Goal: Use online tool/utility

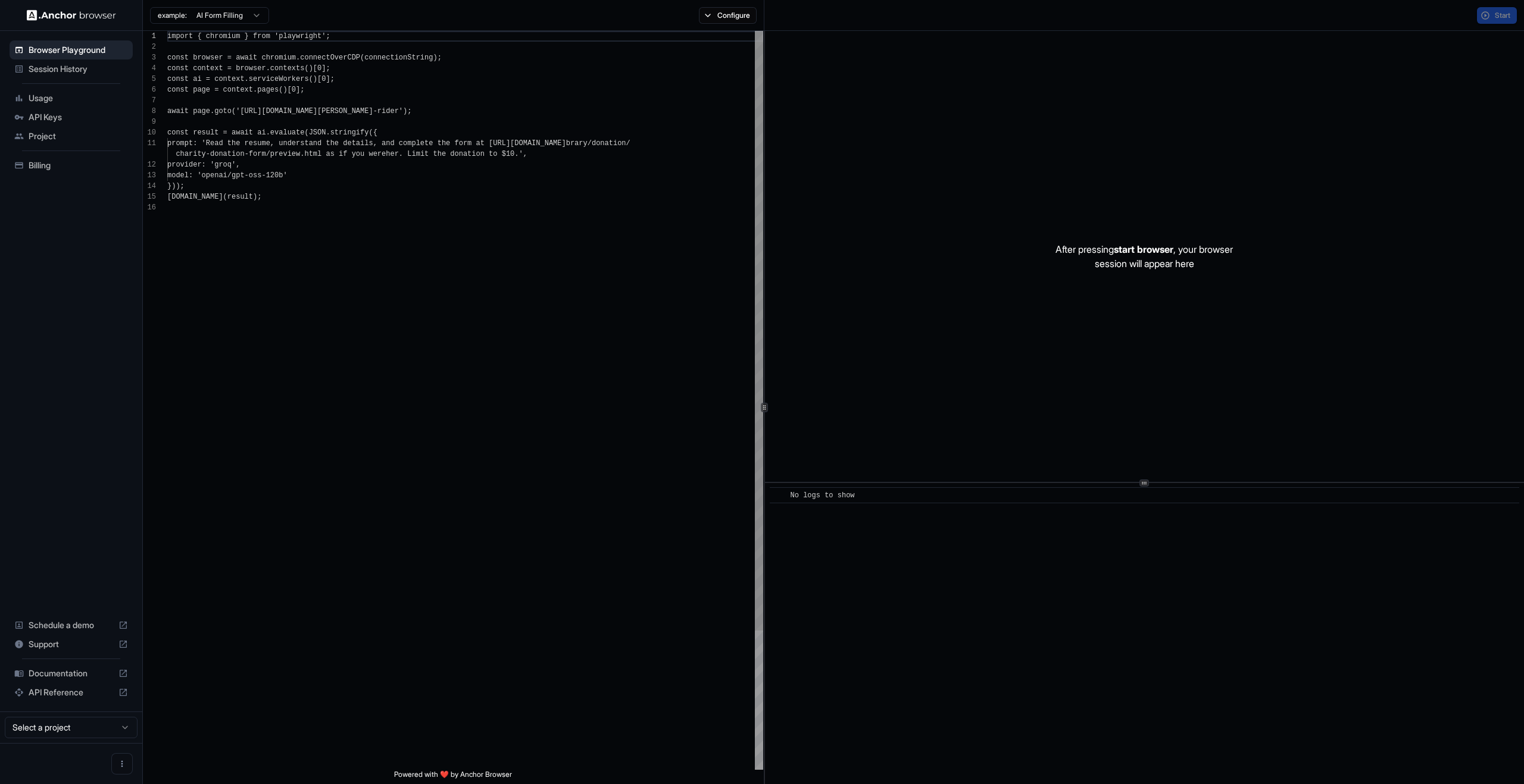
scroll to position [108, 0]
type textarea "**********"
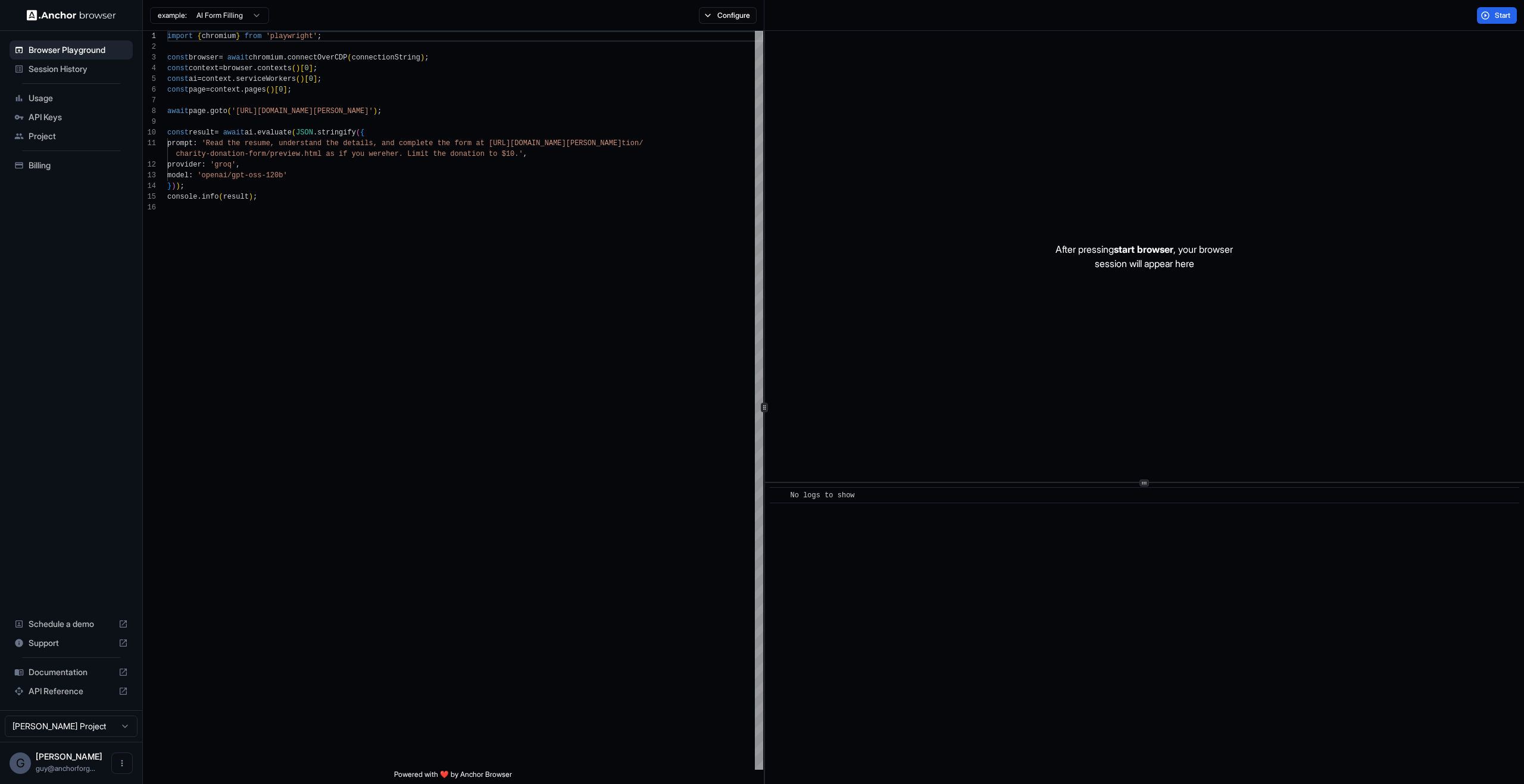
click at [634, 308] on div "import { chromium } from 'playwright' ; const browser = await chromium . connec…" at bounding box center [465, 486] width 596 height 910
